Goal: Transaction & Acquisition: Subscribe to service/newsletter

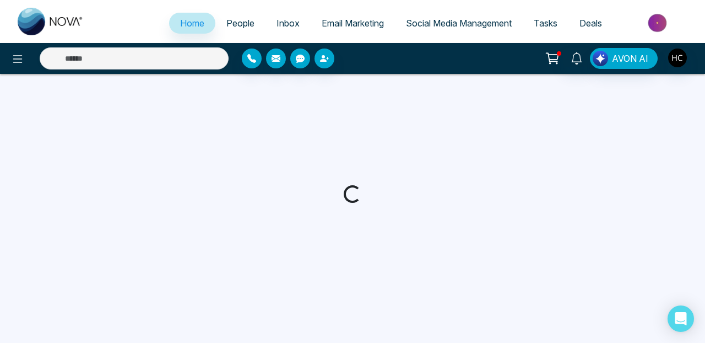
select select "*"
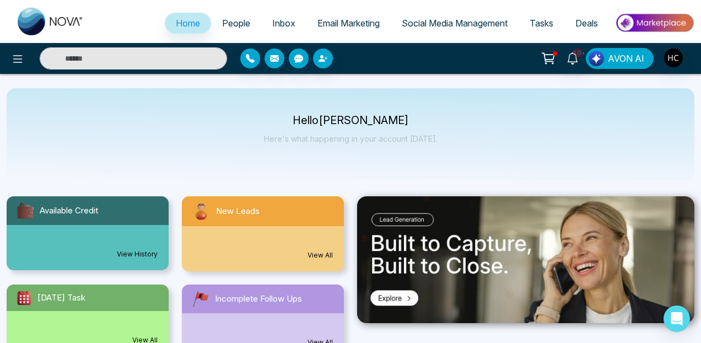
click at [632, 58] on span "AVON AI" at bounding box center [626, 58] width 36 height 13
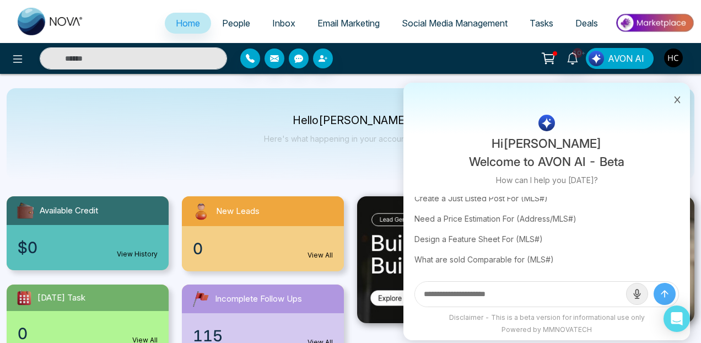
scroll to position [21, 0]
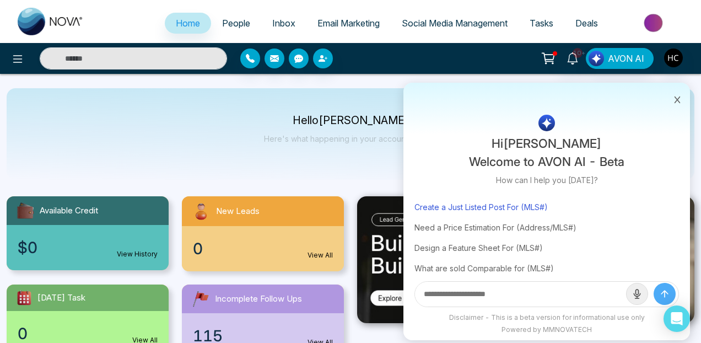
click at [524, 202] on div "Create a Just Listed Post For (MLS#)" at bounding box center [546, 207] width 265 height 20
type input "**********"
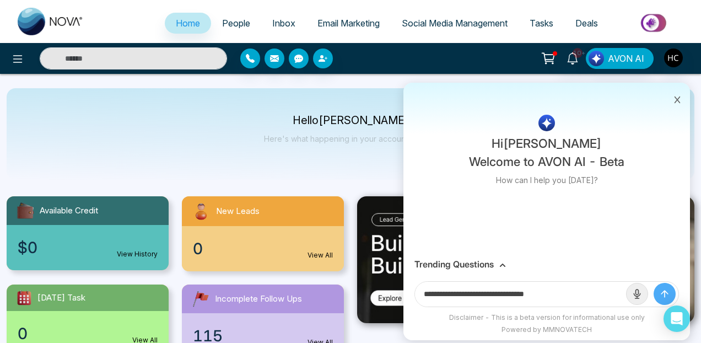
scroll to position [0, 0]
click at [560, 294] on input "**********" at bounding box center [520, 294] width 211 height 25
drag, startPoint x: 560, startPoint y: 294, endPoint x: 407, endPoint y: 292, distance: 153.8
click at [406, 294] on div "**********" at bounding box center [546, 294] width 287 height 37
click at [491, 263] on h3 "Trending Questions" at bounding box center [453, 264] width 79 height 10
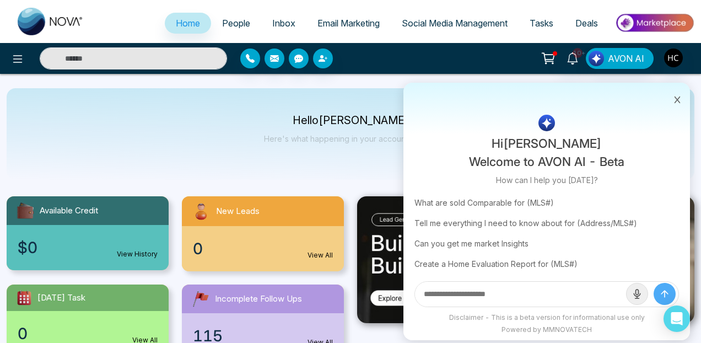
scroll to position [86, 0]
click at [328, 23] on span "Email Marketing" at bounding box center [348, 23] width 62 height 11
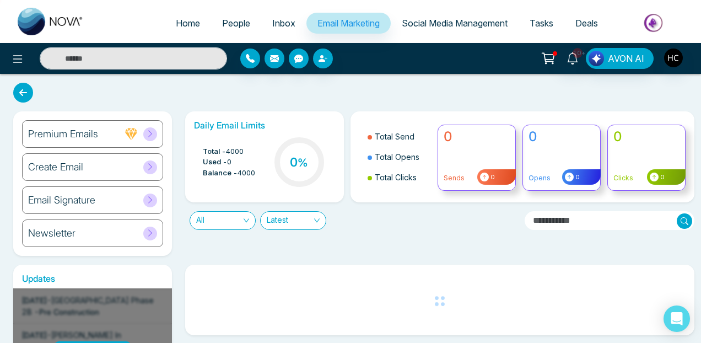
scroll to position [126, 0]
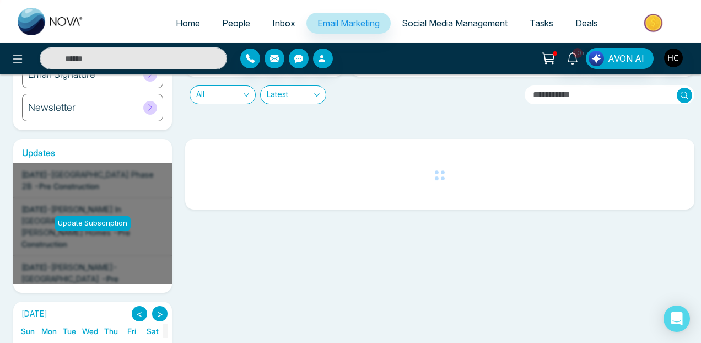
click at [111, 212] on div "Update Subscription" at bounding box center [92, 223] width 159 height 121
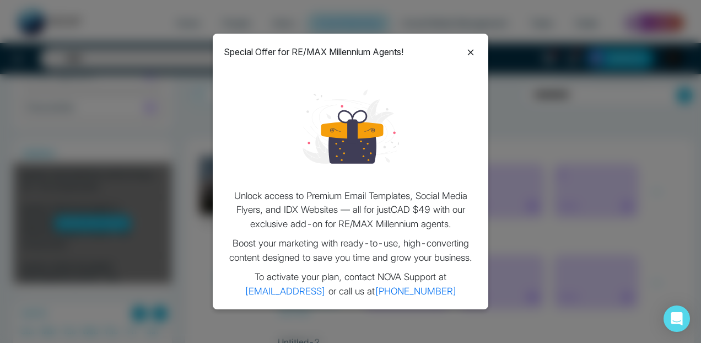
click at [472, 53] on icon at bounding box center [470, 52] width 13 height 13
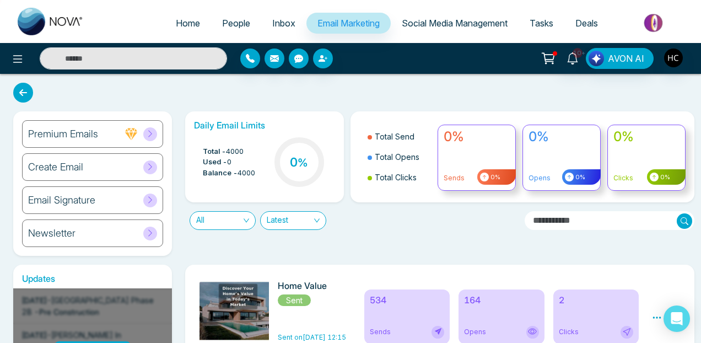
scroll to position [143, 0]
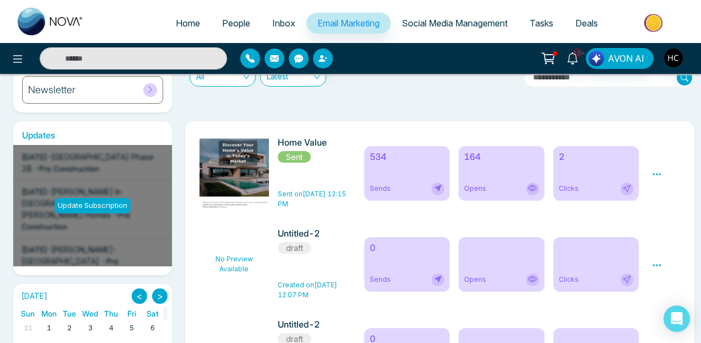
click at [612, 177] on div "2 Clicks" at bounding box center [596, 173] width 86 height 55
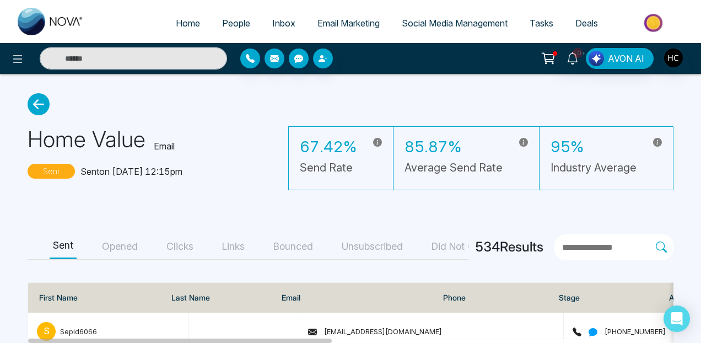
click at [40, 110] on icon at bounding box center [39, 104] width 22 height 22
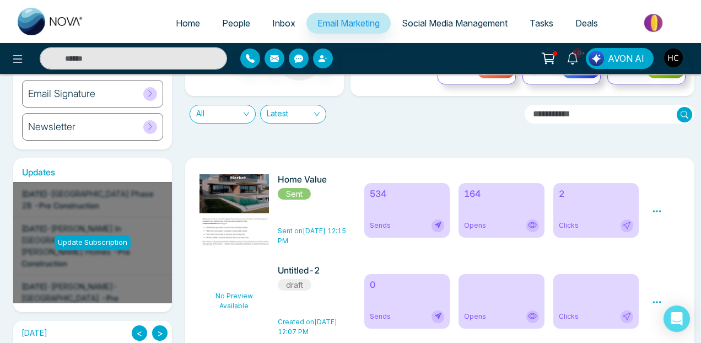
scroll to position [52, 0]
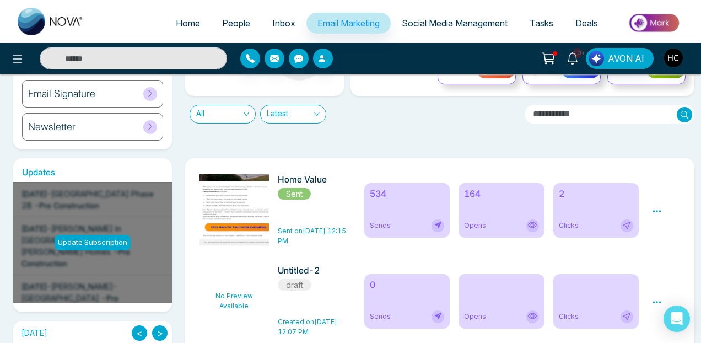
click at [662, 210] on div "Preview Analytics Delete" at bounding box center [665, 210] width 41 height 72
click at [660, 211] on icon at bounding box center [657, 211] width 8 height 2
click at [644, 187] on div "534 Sends 164 Opens 2 Clicks" at bounding box center [502, 210] width 288 height 72
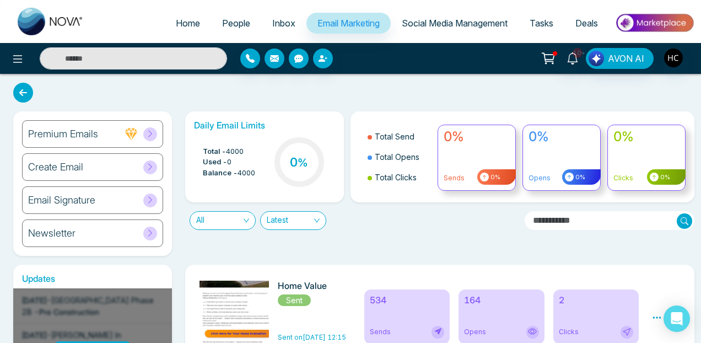
click at [367, 26] on span "Email Marketing" at bounding box center [348, 23] width 62 height 11
click at [24, 94] on icon at bounding box center [23, 93] width 20 height 20
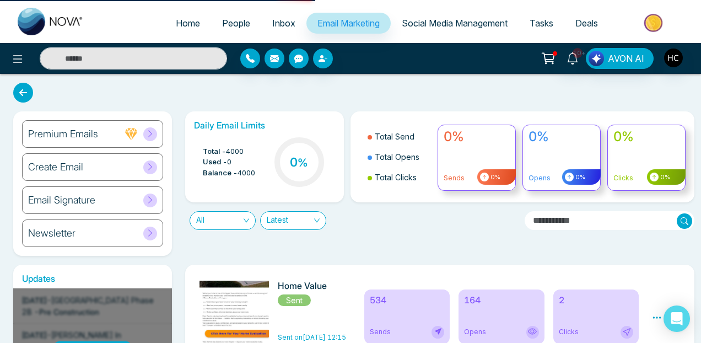
select select "*"
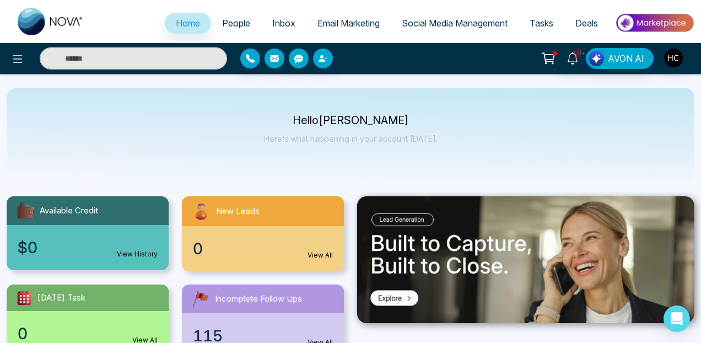
click at [320, 21] on span "Email Marketing" at bounding box center [348, 23] width 62 height 11
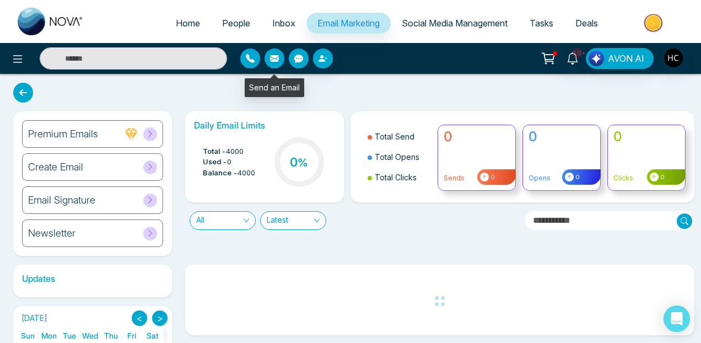
click at [274, 55] on icon "button" at bounding box center [274, 58] width 9 height 7
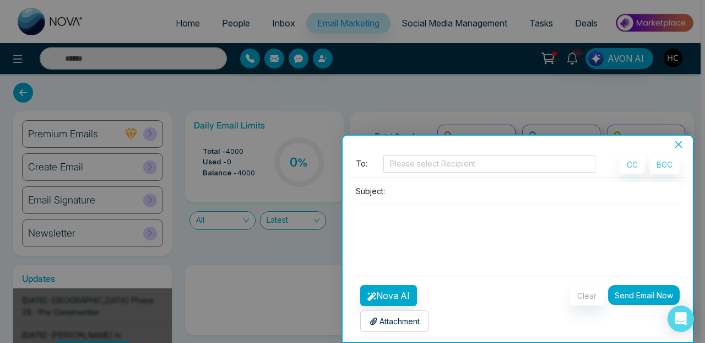
click at [236, 76] on div at bounding box center [352, 171] width 705 height 343
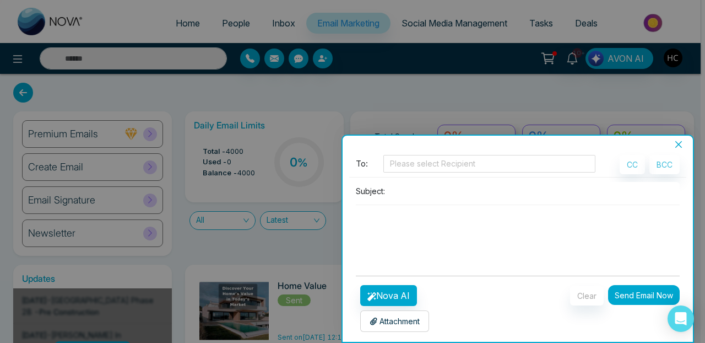
click at [100, 117] on div at bounding box center [352, 171] width 705 height 343
click at [678, 131] on div at bounding box center [352, 171] width 705 height 343
click at [677, 132] on div at bounding box center [352, 171] width 705 height 343
click at [677, 141] on icon "close" at bounding box center [679, 144] width 9 height 9
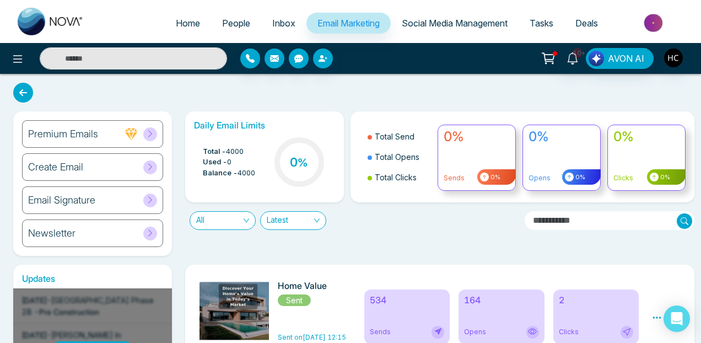
click at [98, 170] on div "Create Email" at bounding box center [92, 167] width 141 height 28
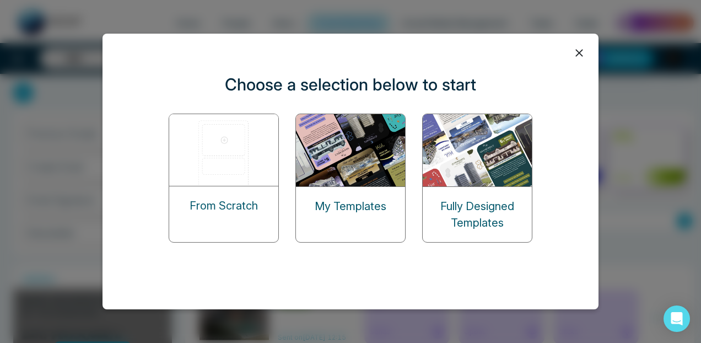
click at [347, 181] on img at bounding box center [351, 150] width 110 height 72
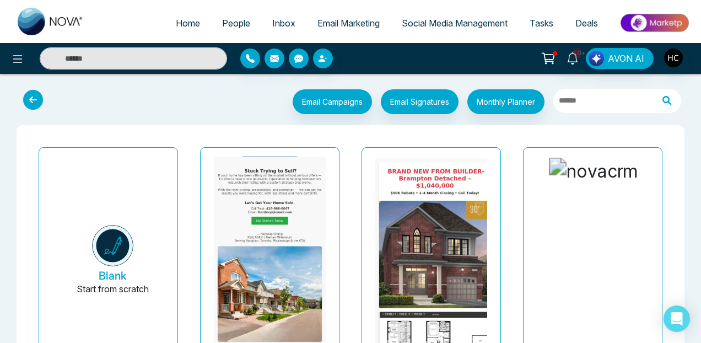
click at [265, 204] on img at bounding box center [270, 110] width 224 height 503
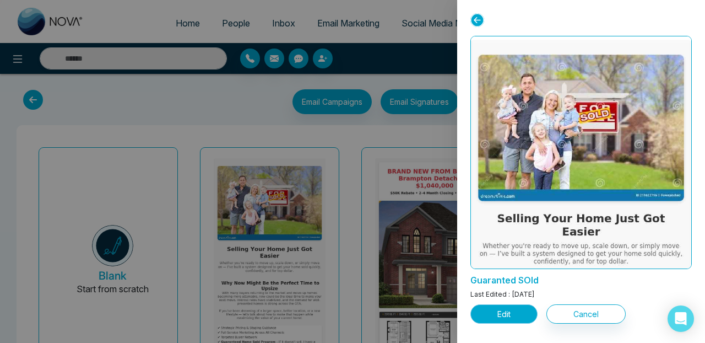
click at [497, 314] on button "Edit" at bounding box center [504, 313] width 67 height 19
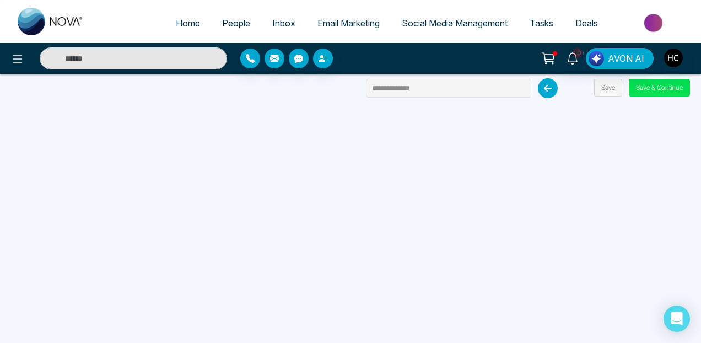
click at [317, 24] on span "Email Marketing" at bounding box center [348, 23] width 62 height 11
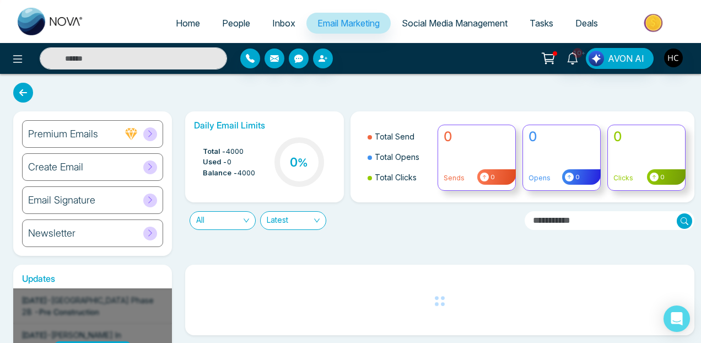
click at [122, 168] on div "Create Email" at bounding box center [92, 167] width 141 height 28
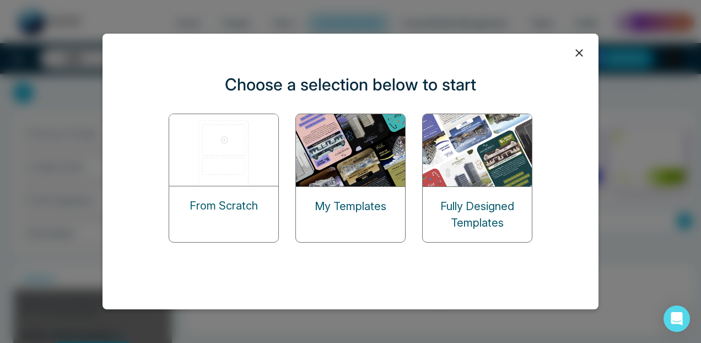
click at [253, 165] on img at bounding box center [224, 150] width 110 height 72
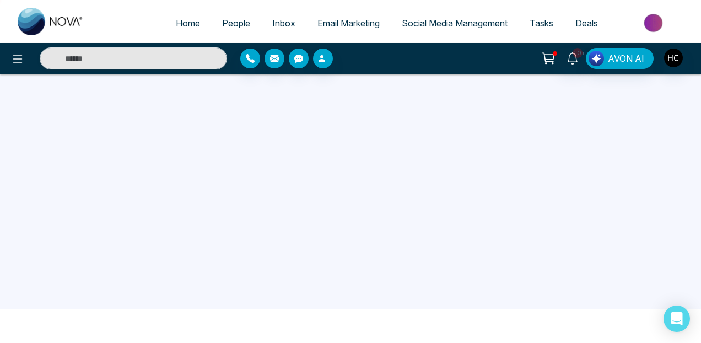
scroll to position [105, 0]
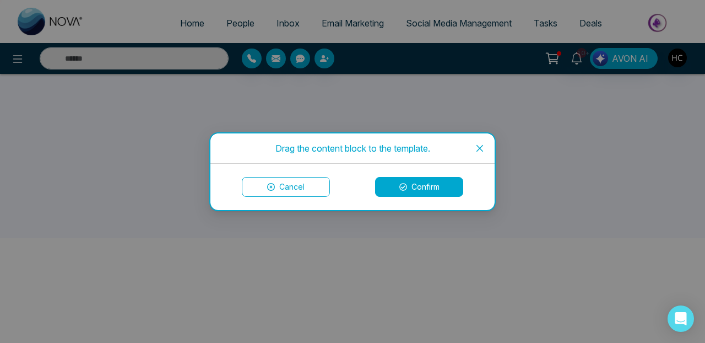
drag, startPoint x: 419, startPoint y: 188, endPoint x: 299, endPoint y: 184, distance: 119.6
click at [300, 185] on div "Cancel Confirm" at bounding box center [353, 187] width 258 height 20
click at [299, 184] on button "Cancel" at bounding box center [286, 187] width 88 height 20
click at [392, 191] on button "Confirm" at bounding box center [419, 187] width 88 height 20
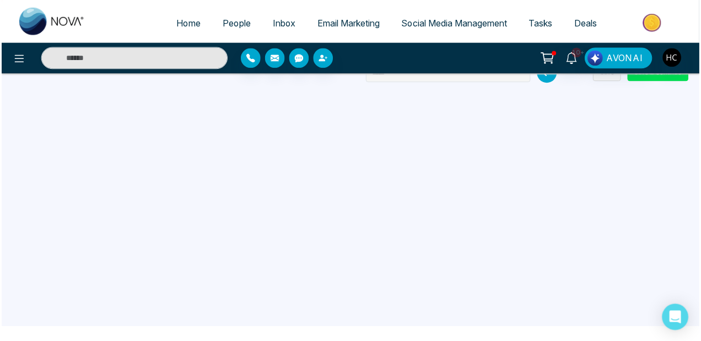
scroll to position [15, 0]
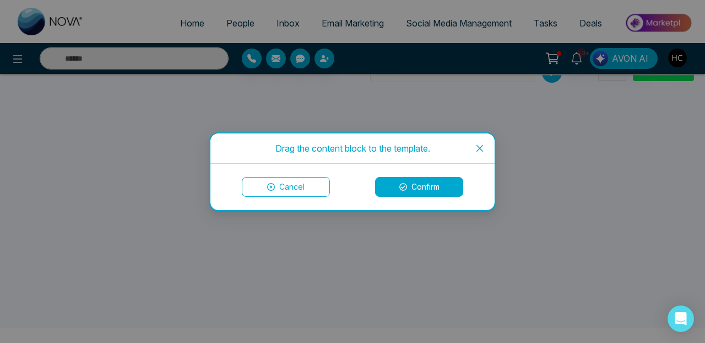
click at [481, 144] on icon "close" at bounding box center [480, 148] width 9 height 9
click at [424, 186] on button "Confirm" at bounding box center [419, 187] width 88 height 20
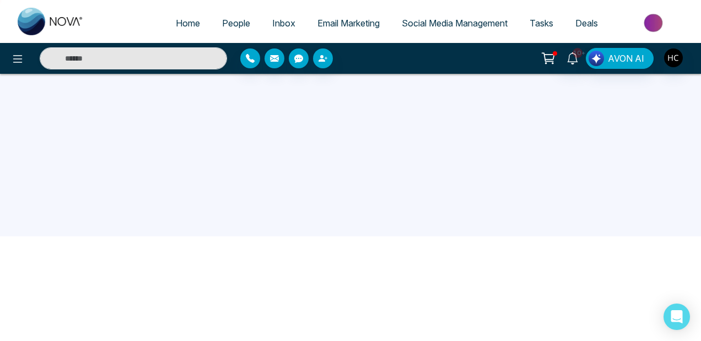
scroll to position [0, 0]
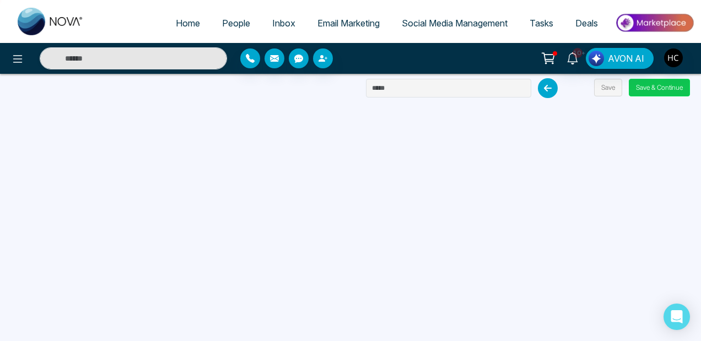
click at [656, 86] on button "Save & Continue" at bounding box center [659, 88] width 61 height 18
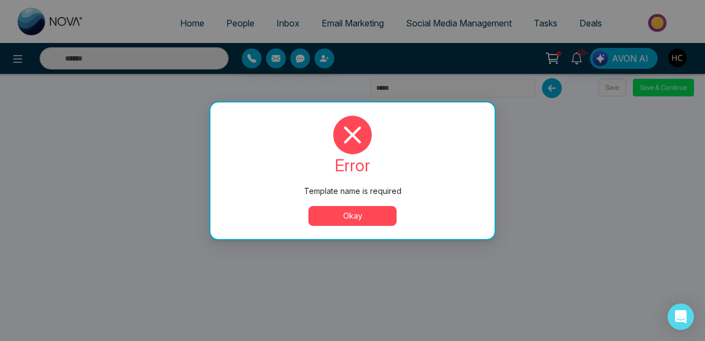
click at [377, 219] on button "Okay" at bounding box center [353, 216] width 88 height 20
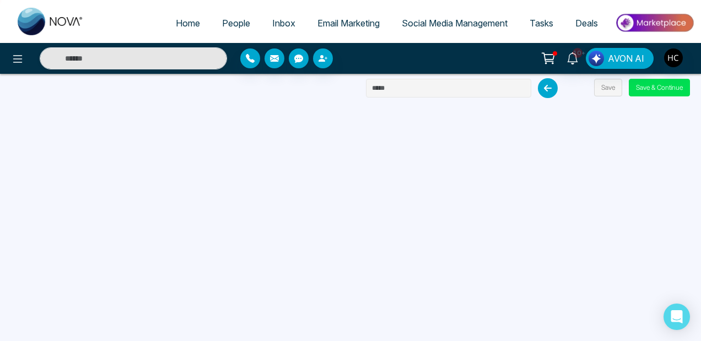
click at [467, 94] on input "text" at bounding box center [448, 88] width 165 height 19
type input "**********"
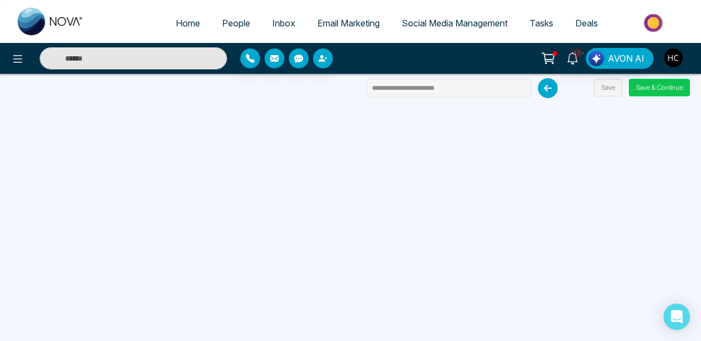
click at [646, 91] on button "Save & Continue" at bounding box center [659, 88] width 61 height 18
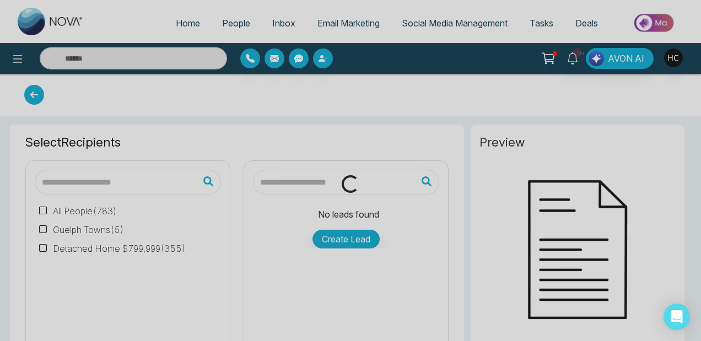
type input "**********"
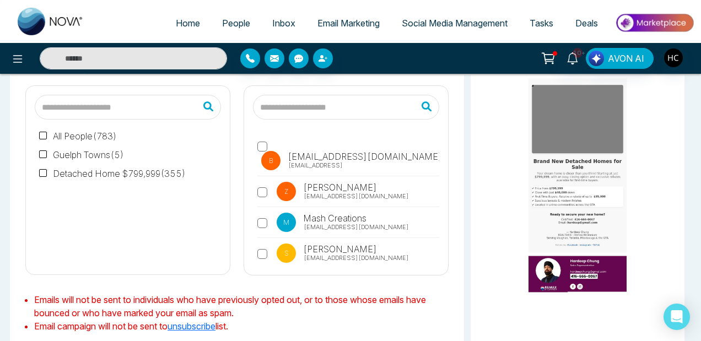
scroll to position [80, 0]
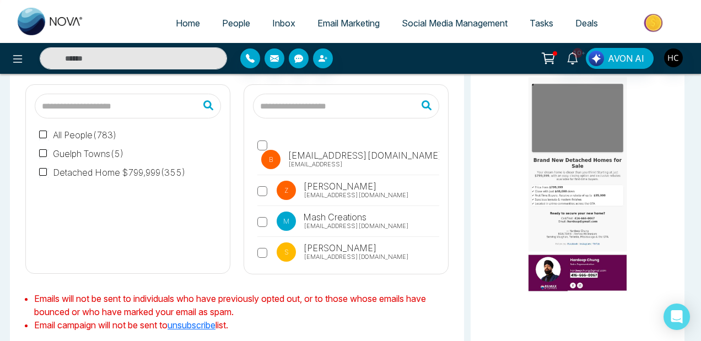
click at [74, 133] on label "All People ( 783 )" at bounding box center [78, 134] width 78 height 13
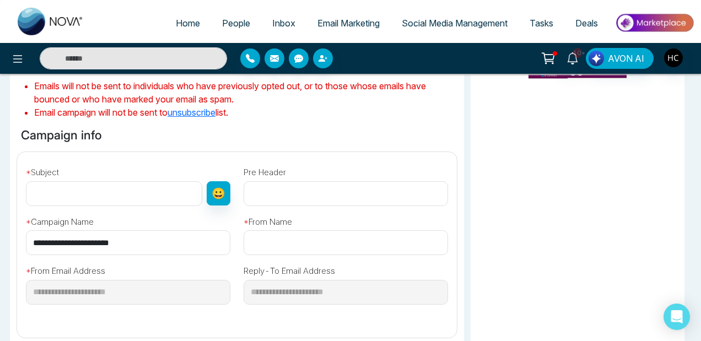
click at [230, 193] on div "* Subject 😀" at bounding box center [128, 183] width 218 height 45
click at [165, 198] on input "text" at bounding box center [114, 193] width 176 height 25
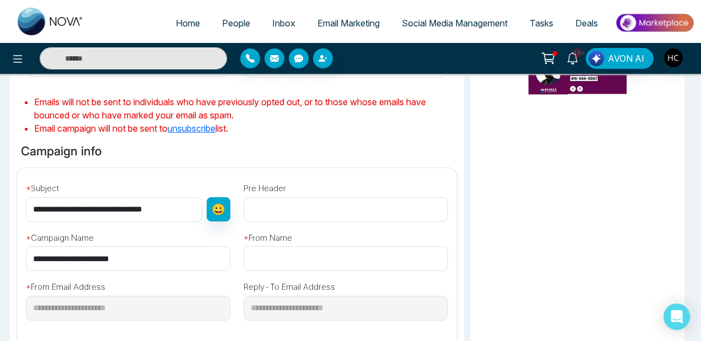
scroll to position [280, 0]
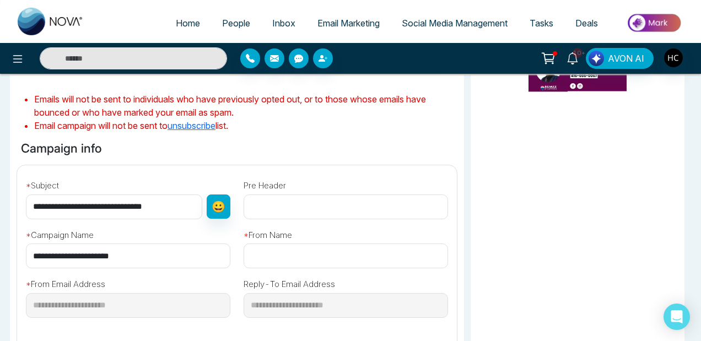
click at [163, 216] on input "**********" at bounding box center [114, 207] width 176 height 25
paste input "**********"
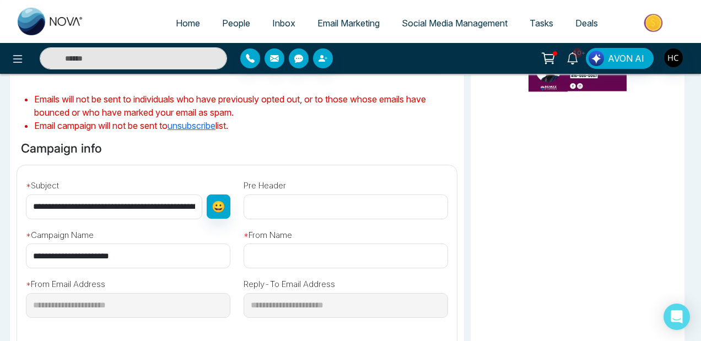
scroll to position [0, 85]
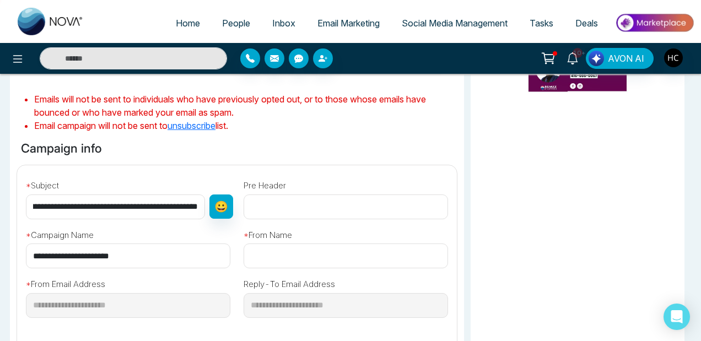
drag, startPoint x: 157, startPoint y: 215, endPoint x: 0, endPoint y: 215, distance: 156.5
click at [0, 215] on div "Selected Recipients ( 783 ) All People ( 783 ) Guelph Towns ( 5 ) Detached Home…" at bounding box center [350, 169] width 701 height 659
type input "**********"
click at [288, 258] on input "text" at bounding box center [346, 256] width 204 height 25
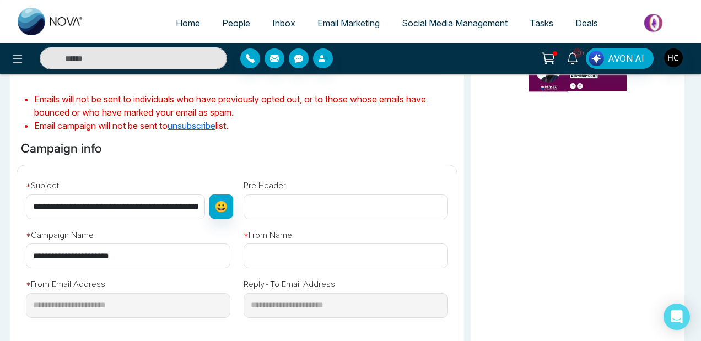
click at [288, 258] on input "text" at bounding box center [346, 256] width 204 height 25
type input "**********"
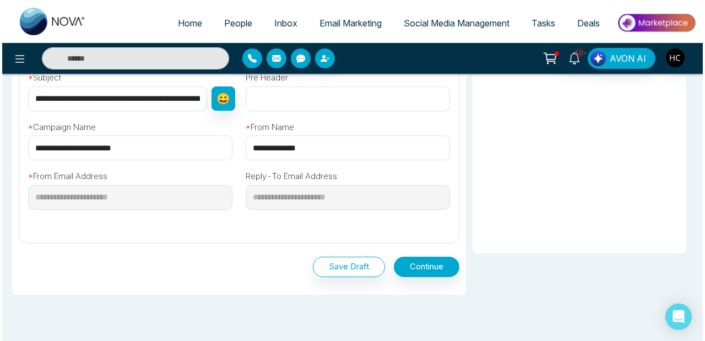
scroll to position [388, 0]
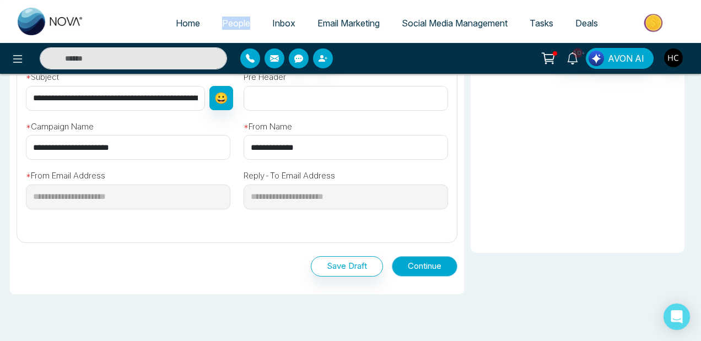
click at [420, 269] on button "Continue" at bounding box center [425, 266] width 66 height 20
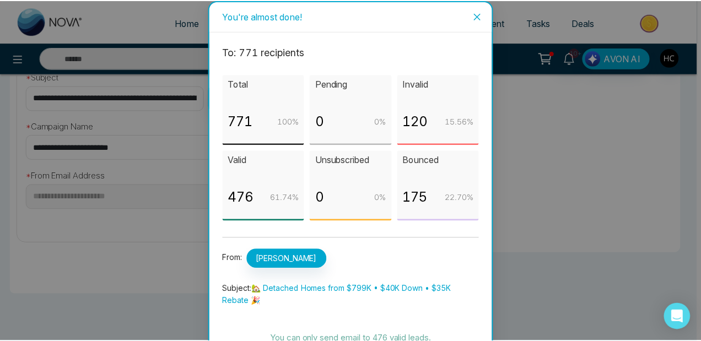
scroll to position [47, 0]
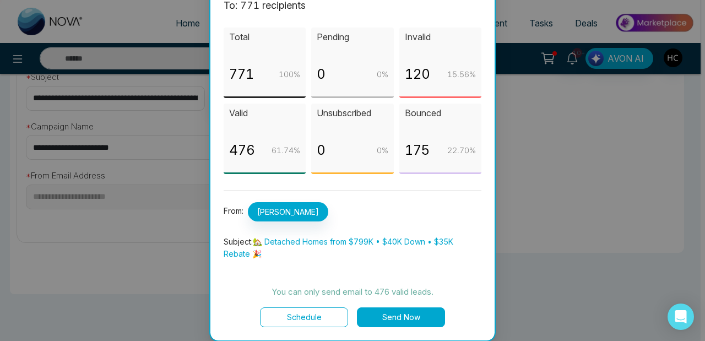
click at [400, 321] on button "Send Now" at bounding box center [401, 317] width 88 height 20
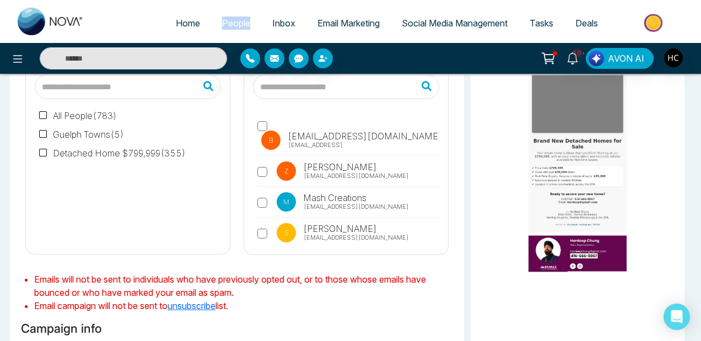
scroll to position [0, 0]
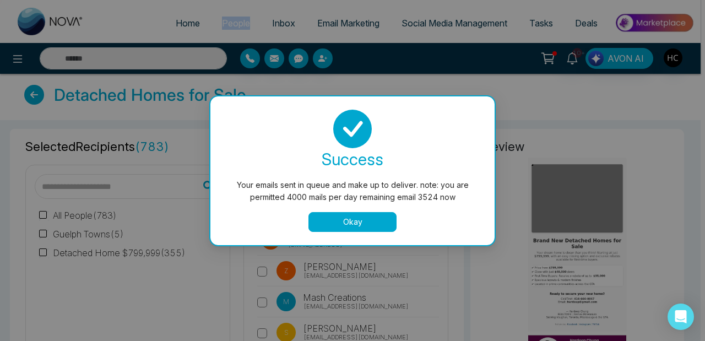
click at [363, 221] on button "Okay" at bounding box center [353, 222] width 88 height 20
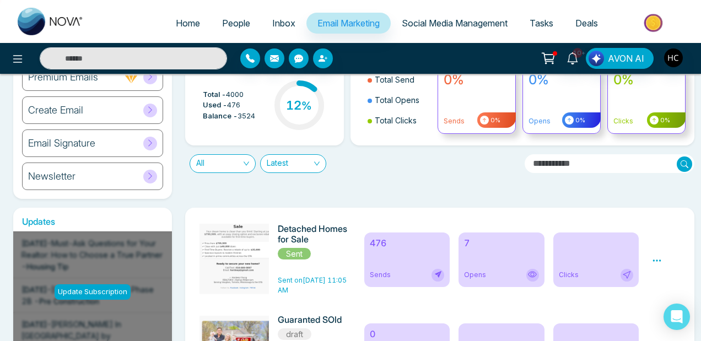
scroll to position [55, 0]
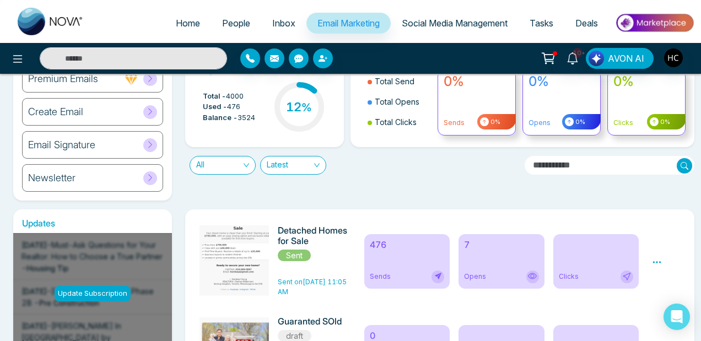
click at [467, 250] on h6 "7" at bounding box center [501, 245] width 75 height 10
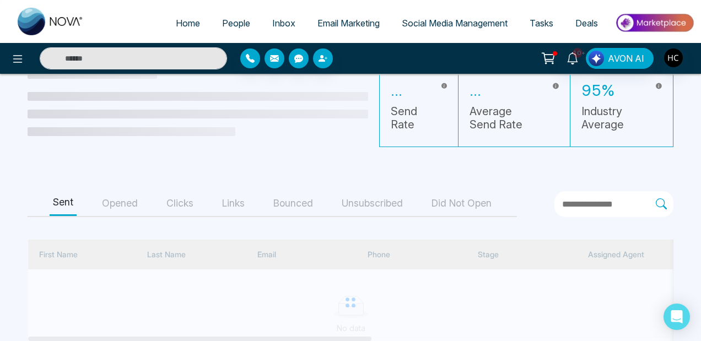
scroll to position [55, 0]
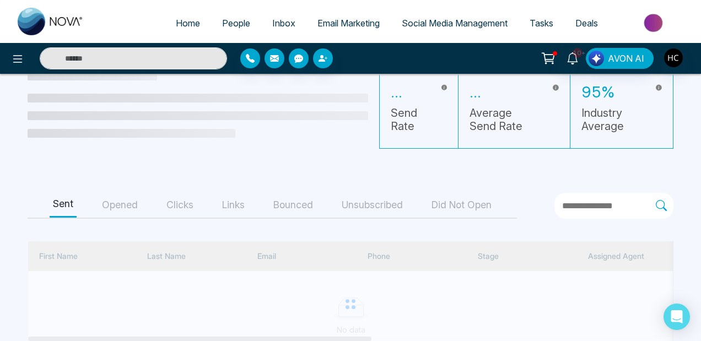
click at [123, 207] on button "Opened" at bounding box center [120, 205] width 42 height 25
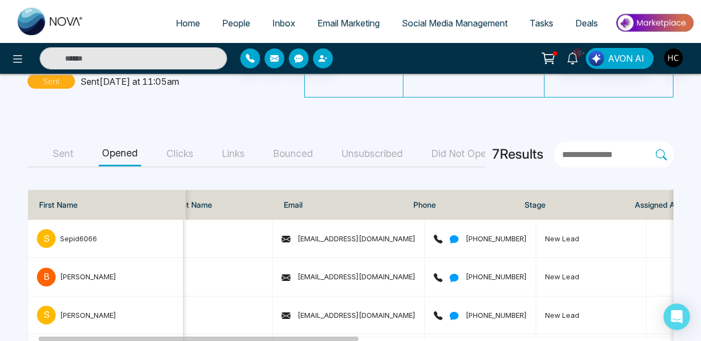
scroll to position [60, 0]
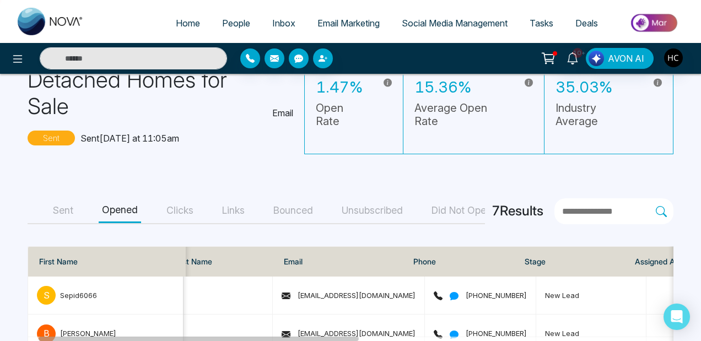
click at [68, 216] on button "Sent" at bounding box center [63, 210] width 27 height 25
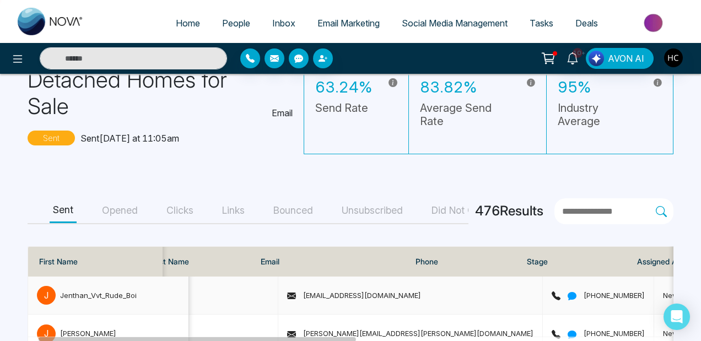
click at [134, 287] on div "[PERSON_NAME]" at bounding box center [108, 295] width 143 height 19
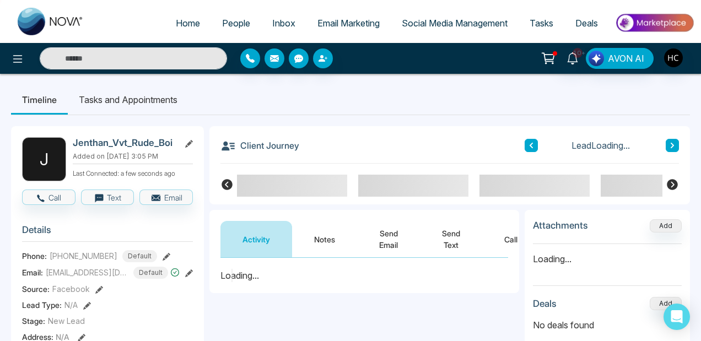
click at [325, 25] on span "Email Marketing" at bounding box center [348, 23] width 62 height 11
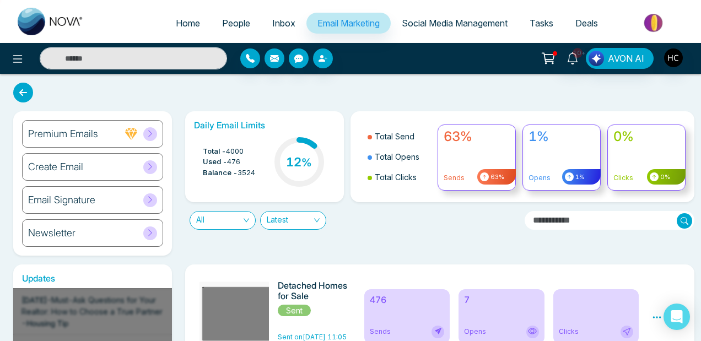
scroll to position [67, 0]
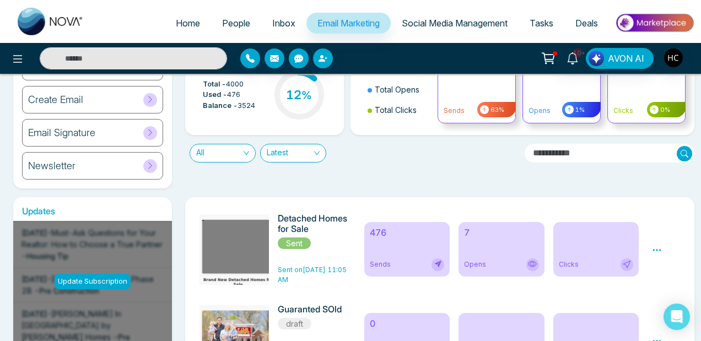
click at [385, 238] on h6 "476" at bounding box center [407, 233] width 75 height 10
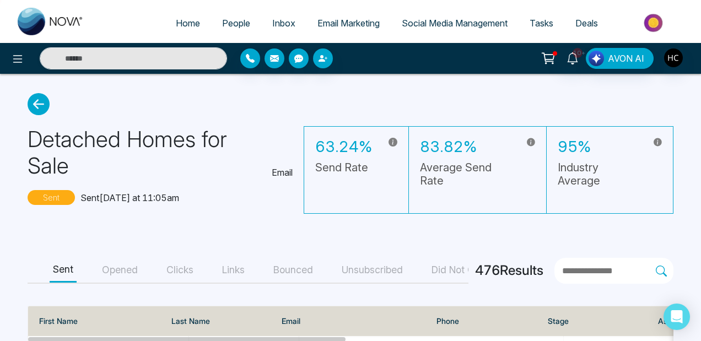
click at [61, 25] on img at bounding box center [51, 22] width 66 height 28
select select "*"
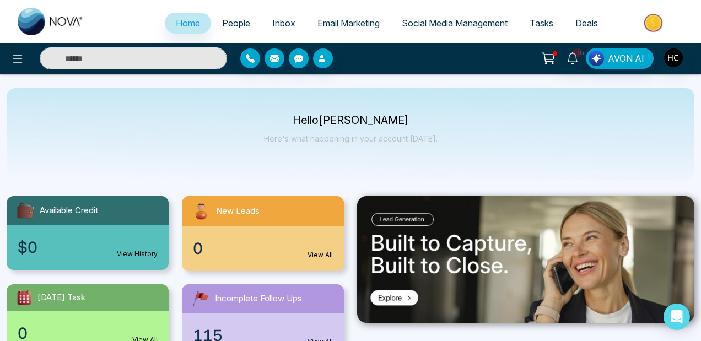
click at [354, 29] on link "Email Marketing" at bounding box center [348, 23] width 84 height 21
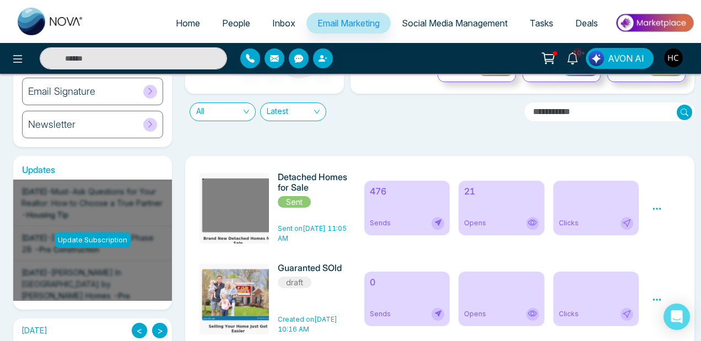
scroll to position [33, 0]
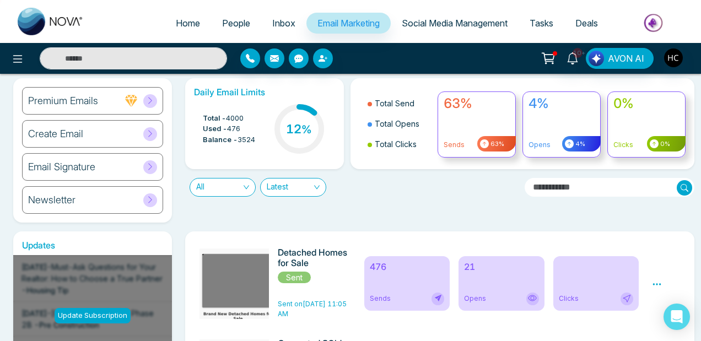
click at [480, 279] on div "21 Opens" at bounding box center [501, 283] width 86 height 55
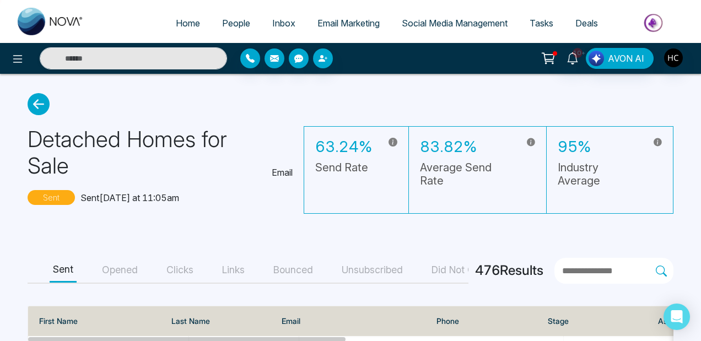
scroll to position [51, 0]
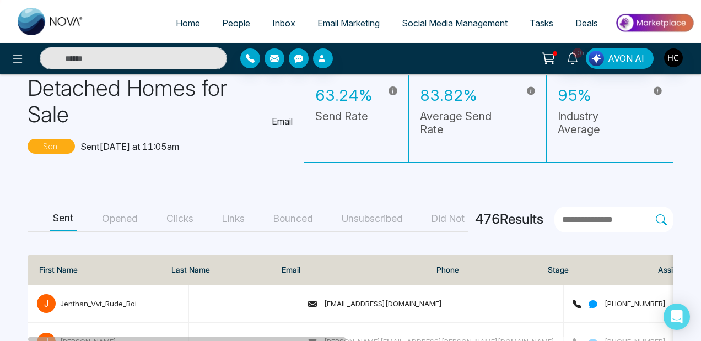
click at [134, 225] on button "Opened" at bounding box center [120, 219] width 42 height 25
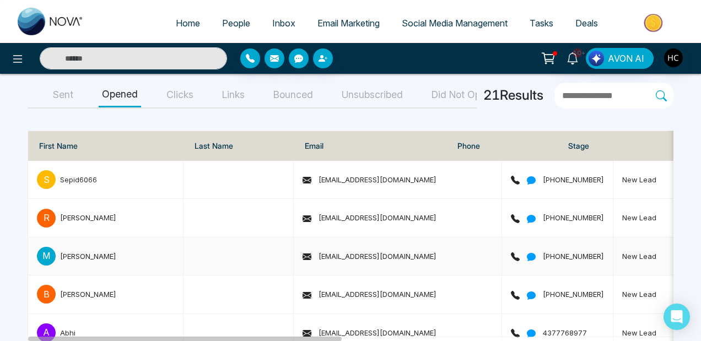
scroll to position [181, 0]
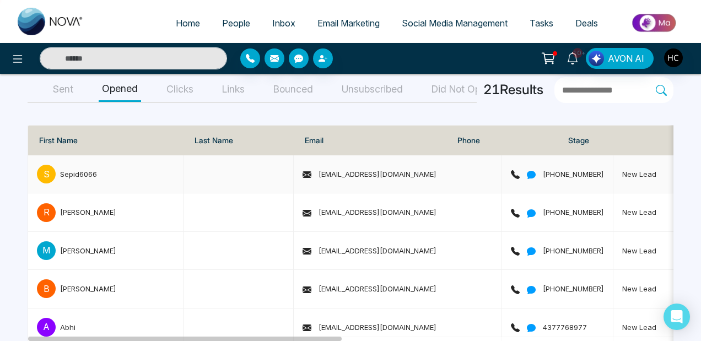
click at [85, 181] on div "S Sepid6066" at bounding box center [105, 174] width 137 height 19
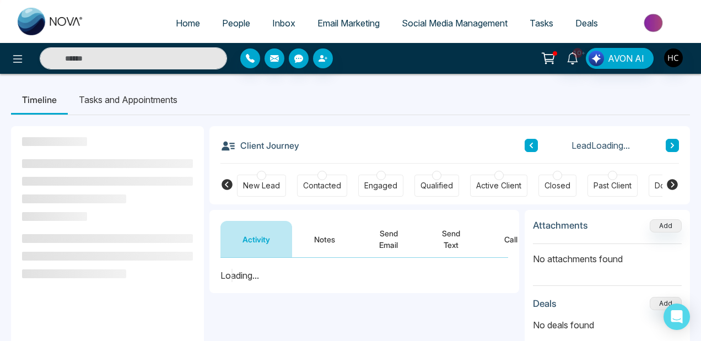
click at [327, 244] on button "Notes" at bounding box center [324, 239] width 65 height 36
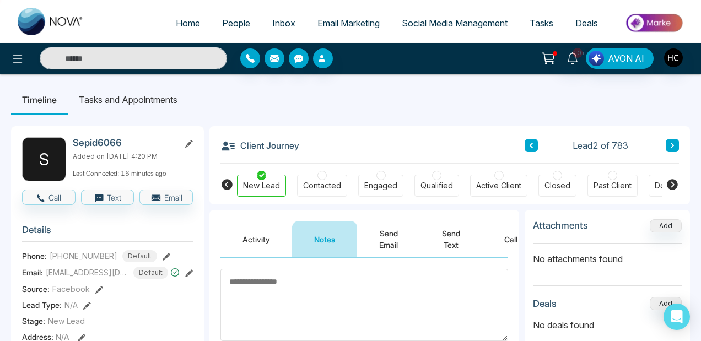
scroll to position [2, 0]
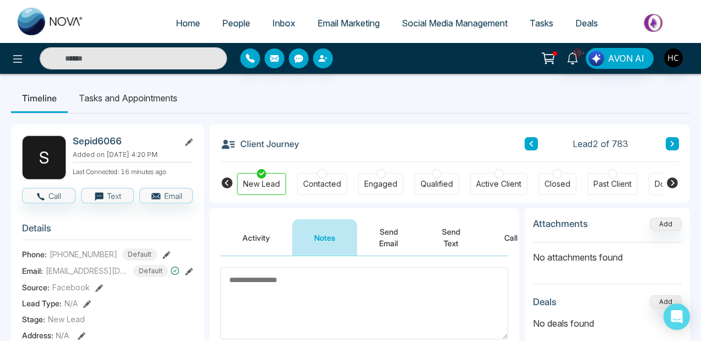
click at [678, 143] on button at bounding box center [672, 143] width 13 height 13
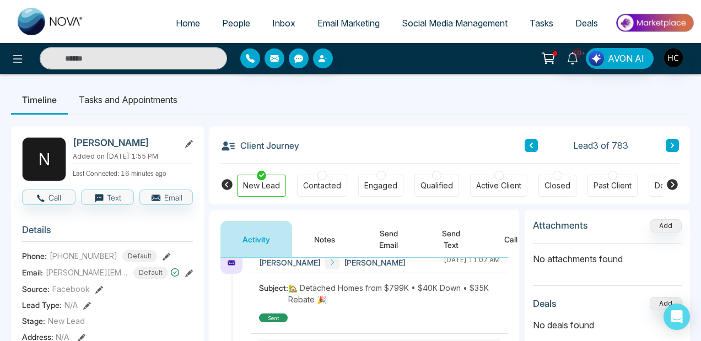
click at [309, 231] on button "Notes" at bounding box center [324, 239] width 65 height 36
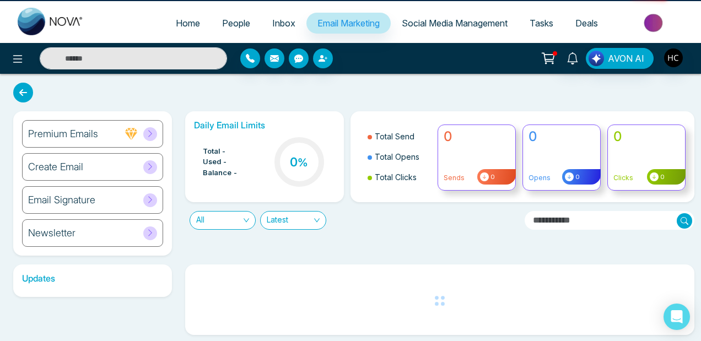
select select "*"
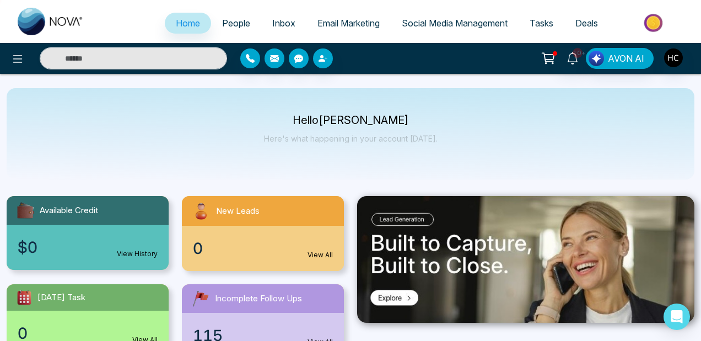
click at [338, 30] on link "Email Marketing" at bounding box center [348, 23] width 84 height 21
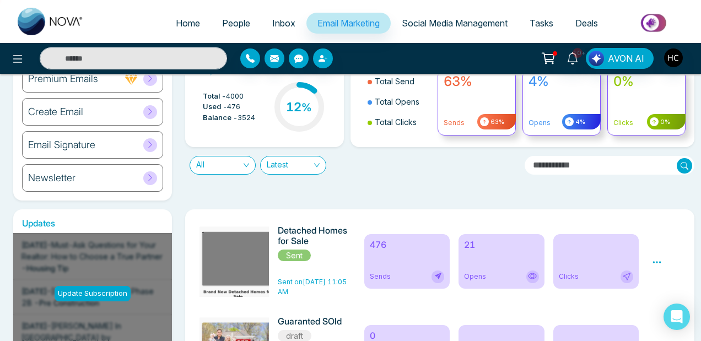
scroll to position [61, 0]
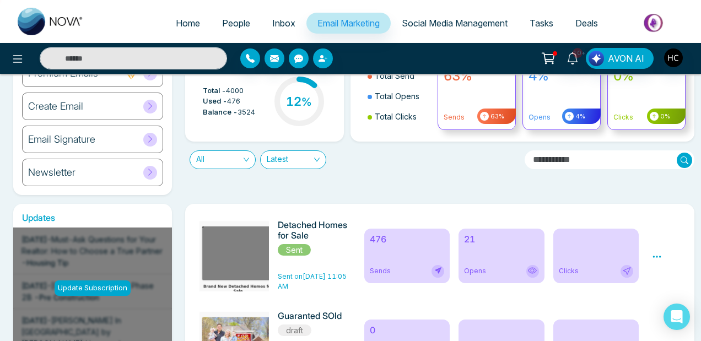
click at [481, 260] on div "21 Opens" at bounding box center [501, 256] width 86 height 55
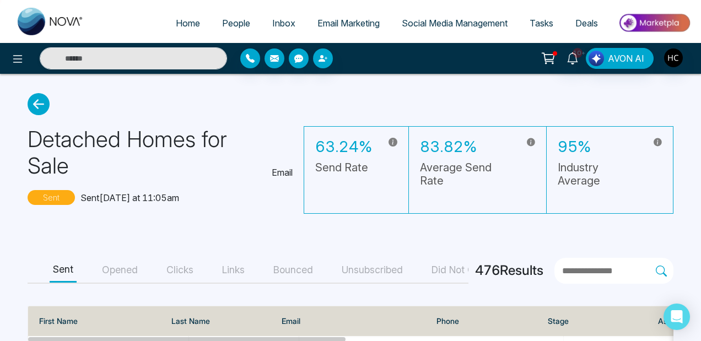
click at [130, 271] on button "Opened" at bounding box center [120, 270] width 42 height 25
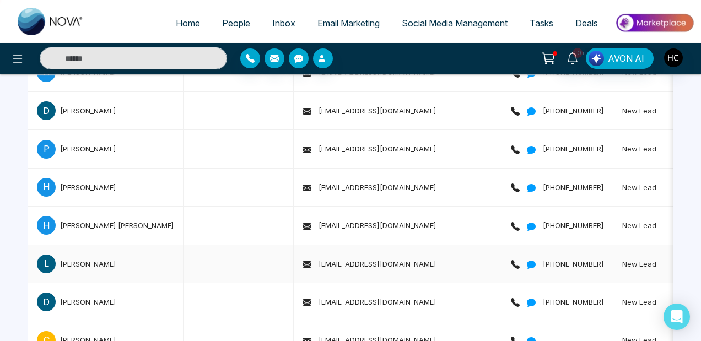
scroll to position [822, 0]
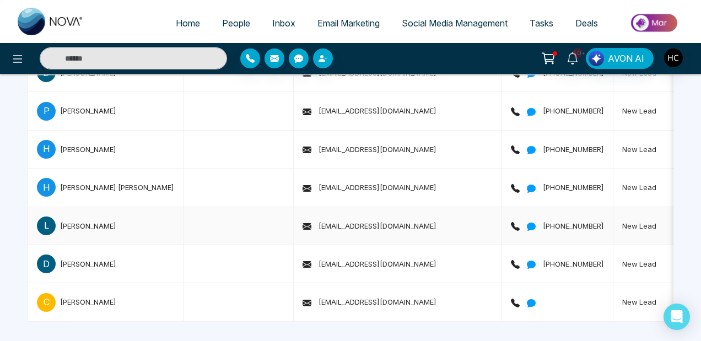
click at [87, 220] on div "[PERSON_NAME]" at bounding box center [88, 225] width 56 height 11
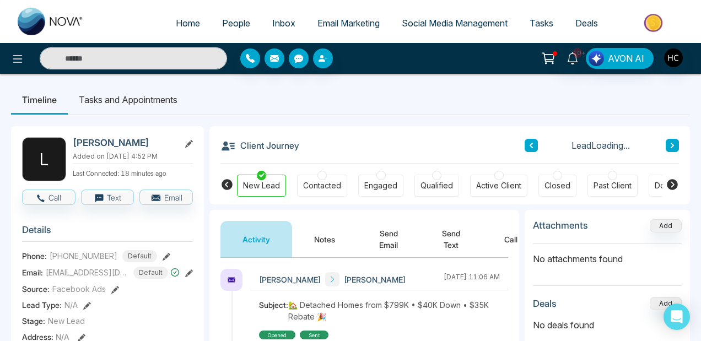
click at [310, 239] on button "Notes" at bounding box center [324, 239] width 65 height 36
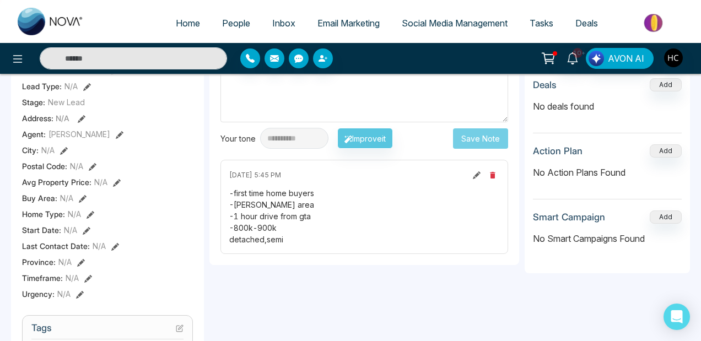
scroll to position [217, 0]
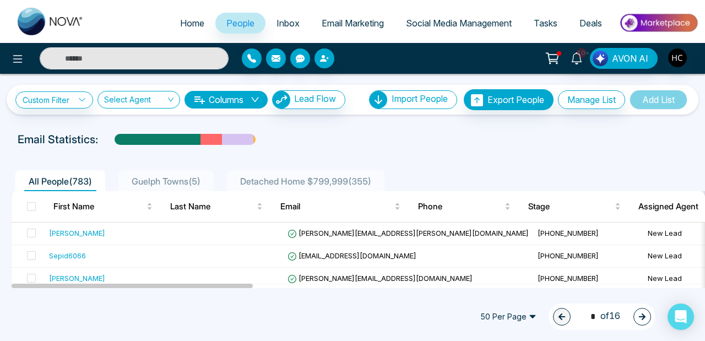
click at [163, 63] on input "text" at bounding box center [134, 58] width 189 height 22
type input "*"
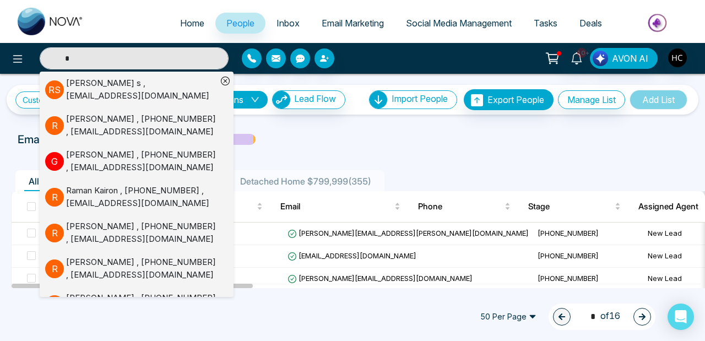
click at [383, 140] on div "Email Statistics:" at bounding box center [239, 139] width 443 height 17
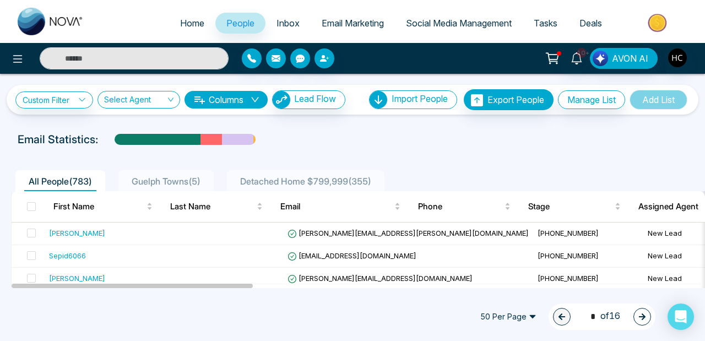
click at [171, 61] on input "text" at bounding box center [134, 58] width 189 height 22
click at [293, 129] on div "Custom Filter Choose a filter Cancel Apply Select Agent Columns Lead Flow Impor…" at bounding box center [352, 181] width 705 height 214
click at [149, 58] on input "text" at bounding box center [134, 58] width 189 height 22
type input "****"
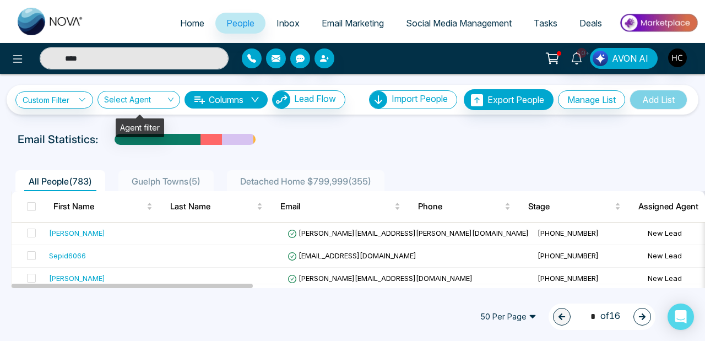
click at [99, 66] on input "****" at bounding box center [134, 58] width 189 height 22
type input "****"
click at [99, 66] on input "****" at bounding box center [134, 58] width 189 height 22
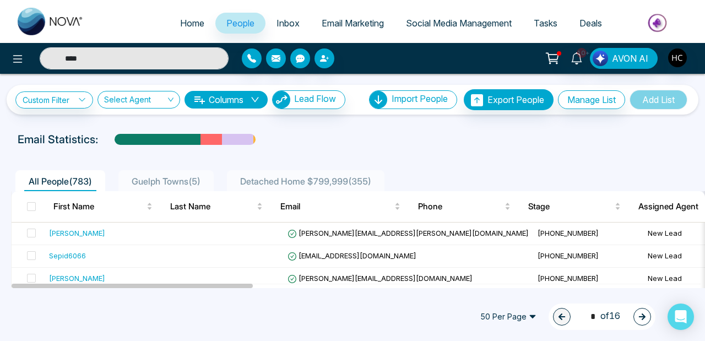
click at [99, 66] on input "****" at bounding box center [134, 58] width 189 height 22
click at [369, 142] on ul "Import CSV? Check CSV Status" at bounding box center [413, 130] width 89 height 42
click at [56, 19] on img at bounding box center [51, 22] width 66 height 28
select select "*"
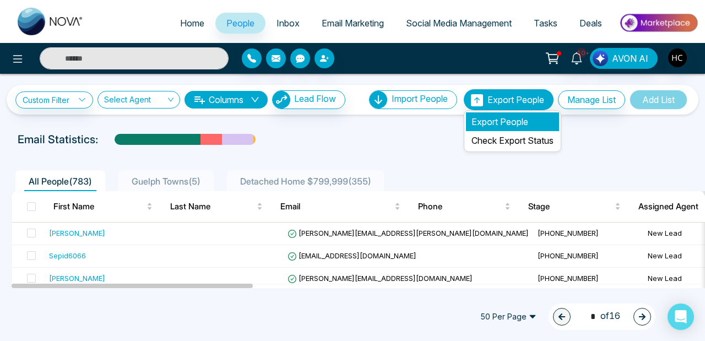
click at [501, 118] on li "Export People" at bounding box center [512, 121] width 93 height 19
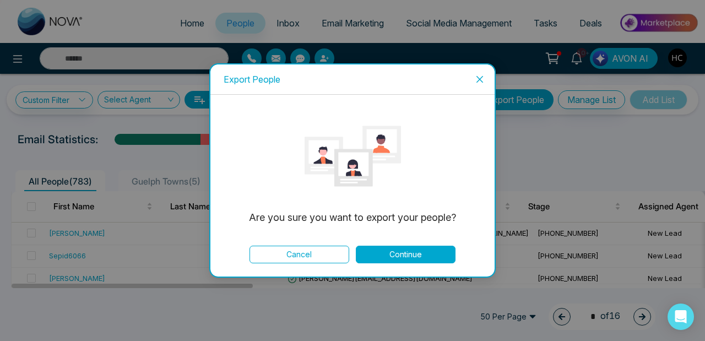
click at [428, 255] on button "Continue" at bounding box center [406, 255] width 100 height 18
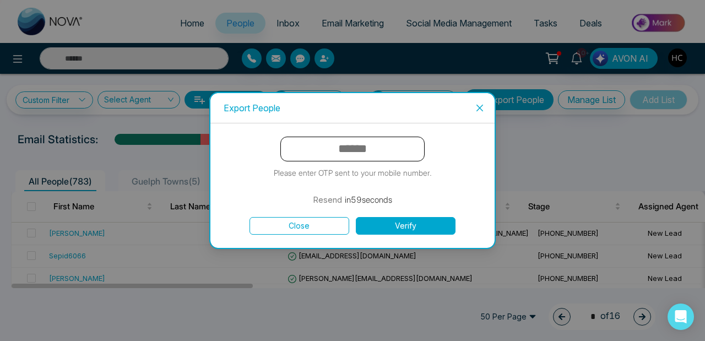
click at [417, 144] on input "text" at bounding box center [352, 149] width 144 height 25
click at [320, 230] on button "Close" at bounding box center [300, 226] width 100 height 18
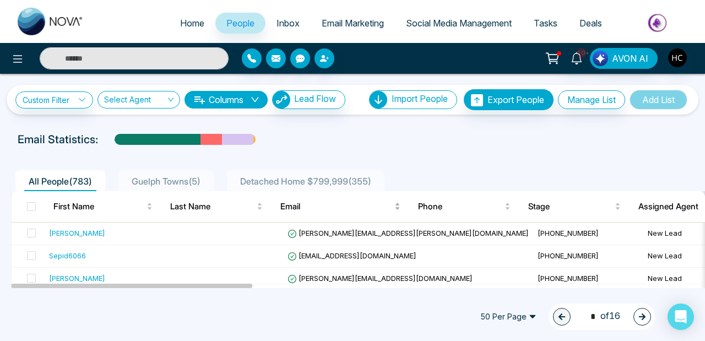
scroll to position [1, 0]
